Goal: Use online tool/utility: Utilize a website feature to perform a specific function

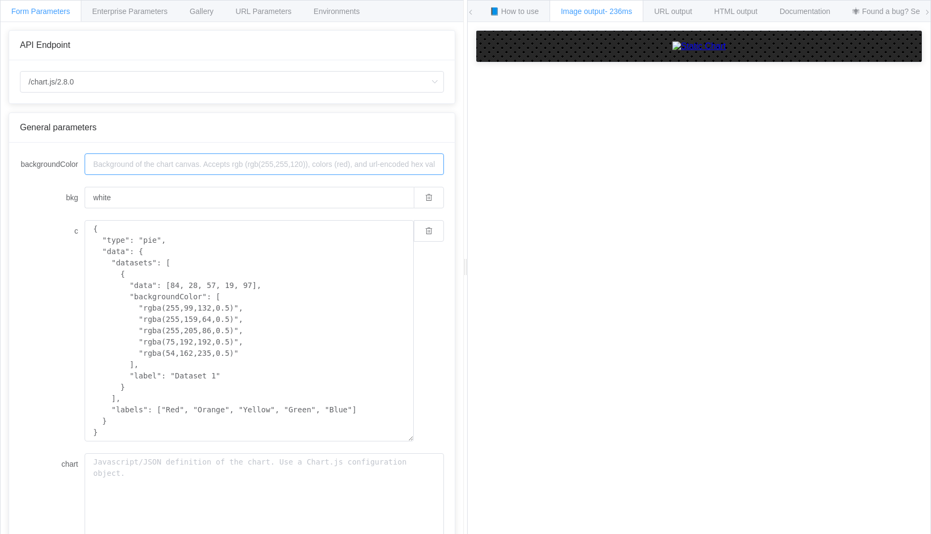
click at [223, 169] on input "backgroundColor" at bounding box center [264, 164] width 359 height 22
click at [162, 163] on input "backgroundColor" at bounding box center [264, 164] width 359 height 22
click at [138, 162] on input "backgroundColor" at bounding box center [264, 164] width 359 height 22
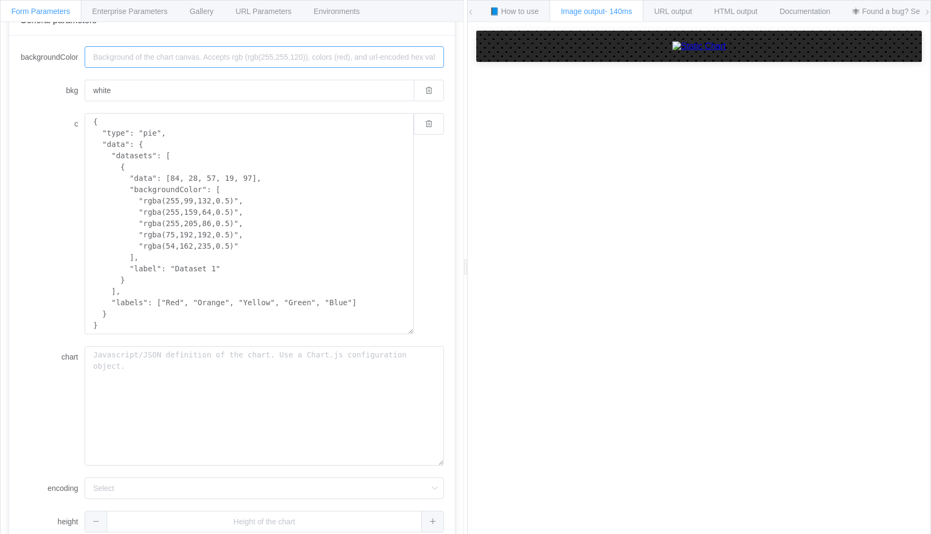
scroll to position [146, 0]
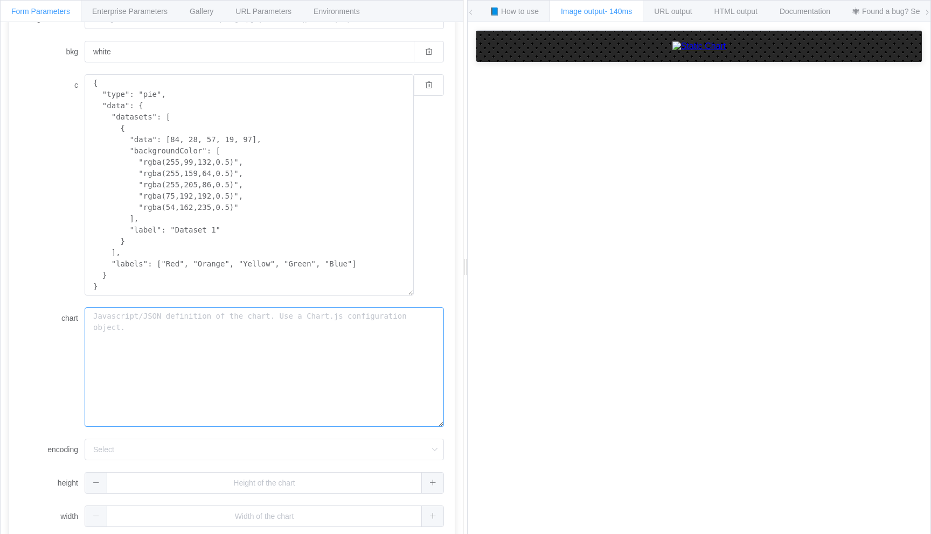
click at [159, 322] on textarea "chart" at bounding box center [264, 367] width 359 height 120
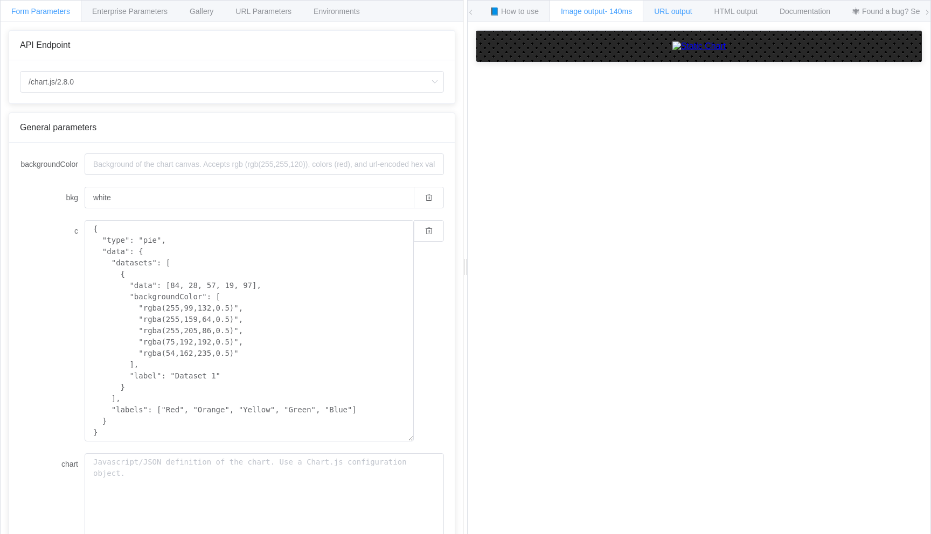
click at [690, 7] on span "URL output" at bounding box center [673, 11] width 38 height 9
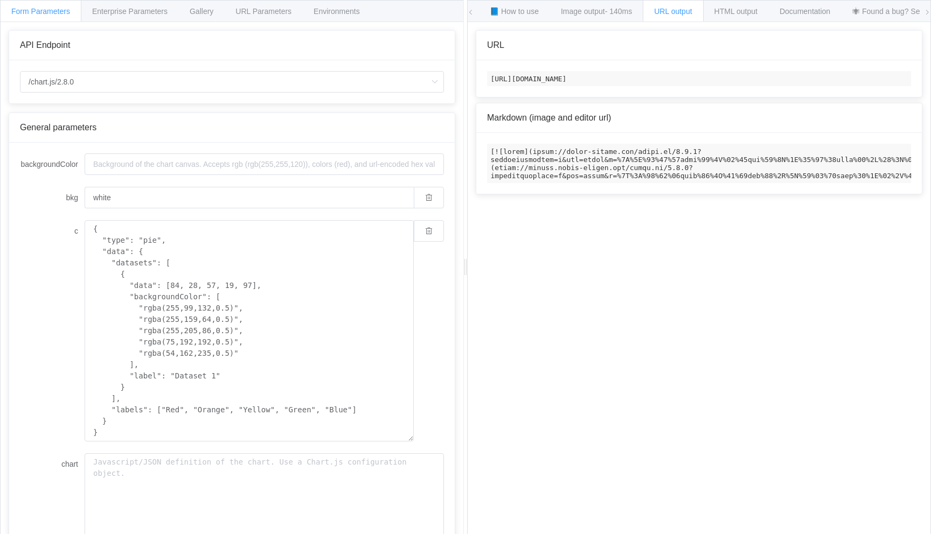
click at [610, 76] on code "[URL][DOMAIN_NAME]" at bounding box center [699, 78] width 424 height 15
copy code "[URL][DOMAIN_NAME]"
